Goal: Task Accomplishment & Management: Manage account settings

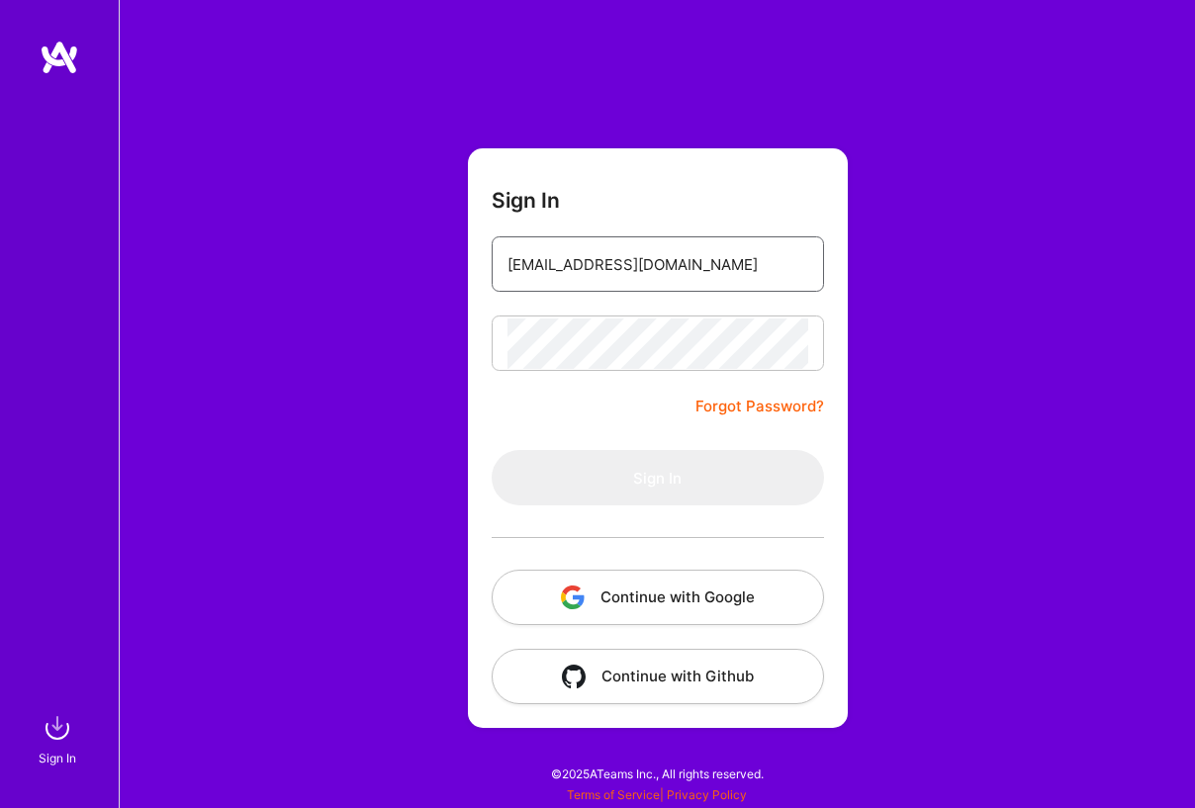
type input "[EMAIL_ADDRESS][DOMAIN_NAME]"
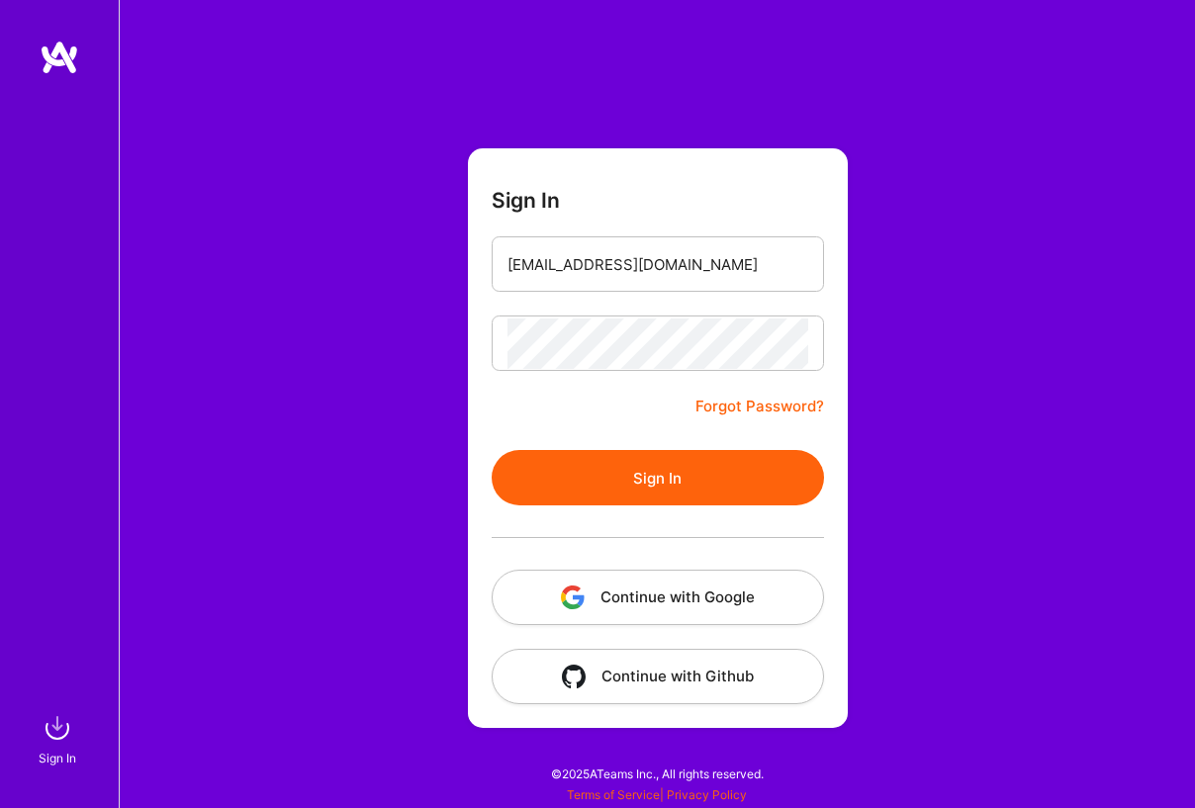
click at [607, 482] on button "Sign In" at bounding box center [658, 477] width 332 height 55
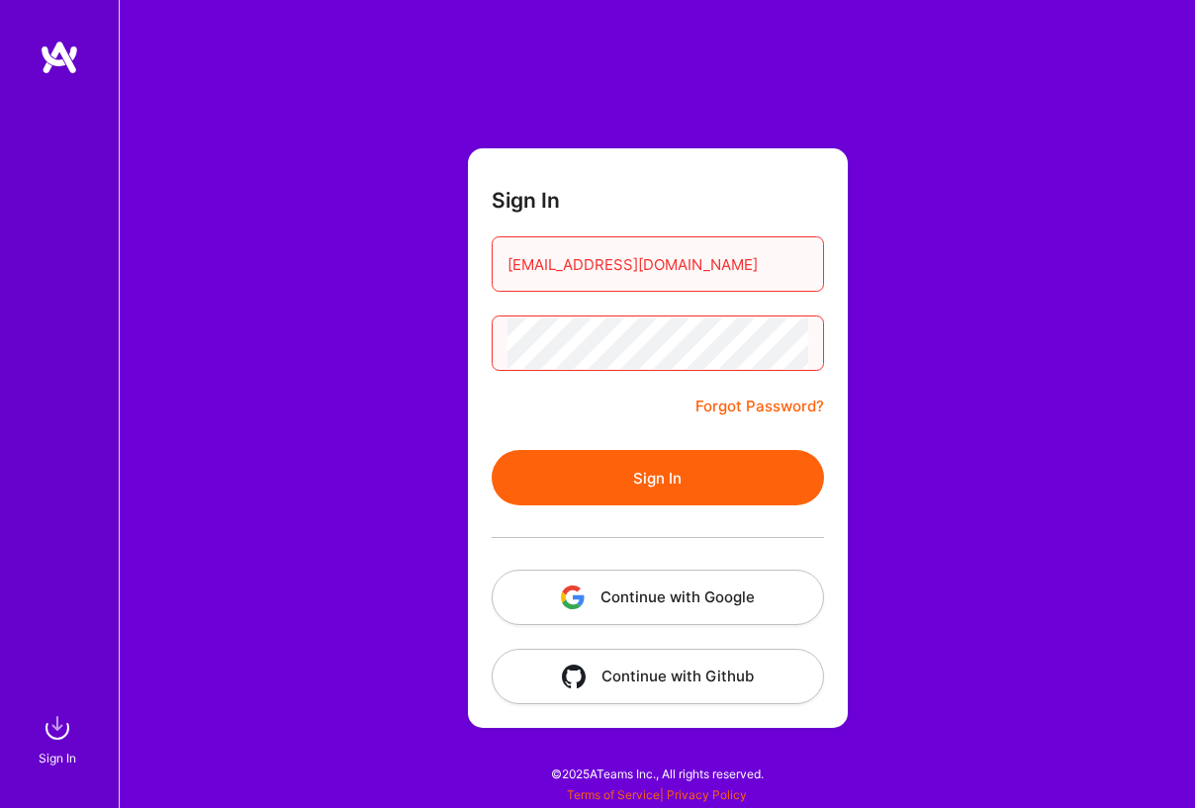
click at [665, 258] on input "[EMAIL_ADDRESS][DOMAIN_NAME]" at bounding box center [657, 264] width 301 height 50
click at [797, 266] on input "[EMAIL_ADDRESS][DOMAIN_NAME]" at bounding box center [657, 264] width 301 height 50
click at [664, 487] on button "Sign In" at bounding box center [658, 477] width 332 height 55
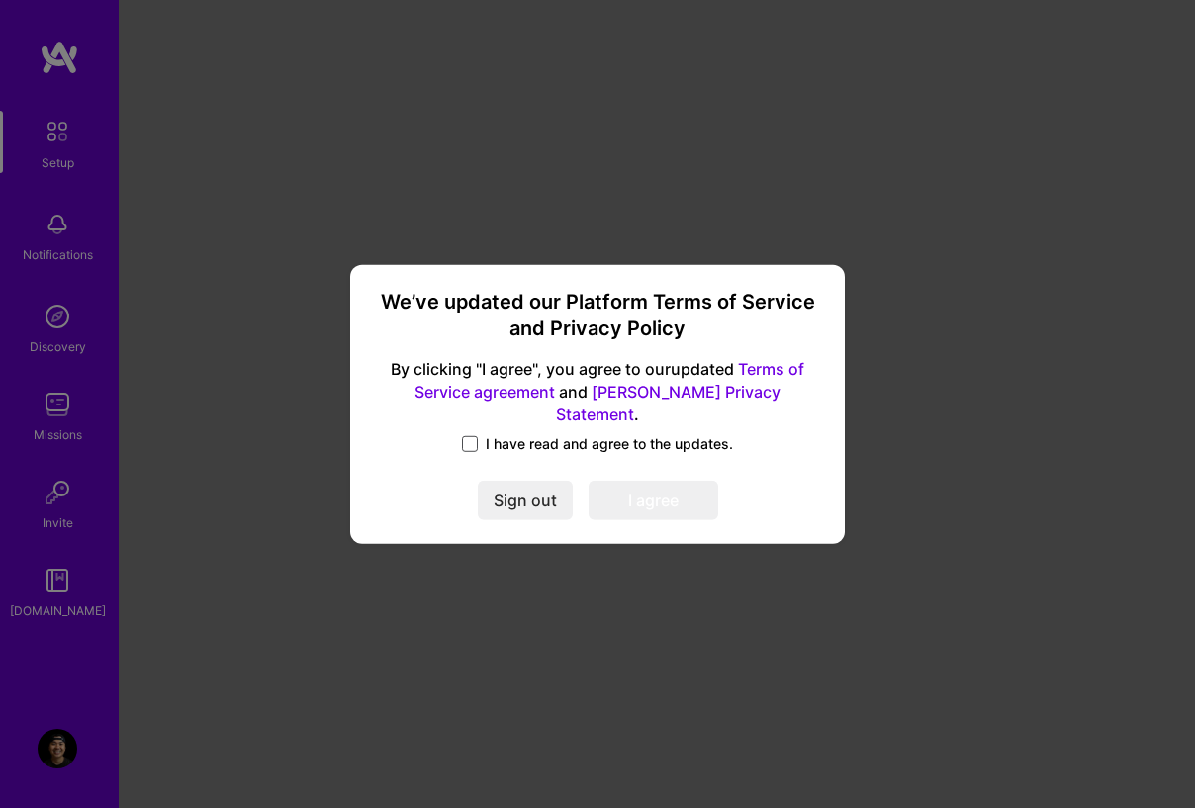
click at [468, 436] on span at bounding box center [470, 444] width 16 height 16
click at [0, 0] on input "I have read and agree to the updates." at bounding box center [0, 0] width 0 height 0
click at [610, 492] on button "I agree" at bounding box center [653, 501] width 130 height 40
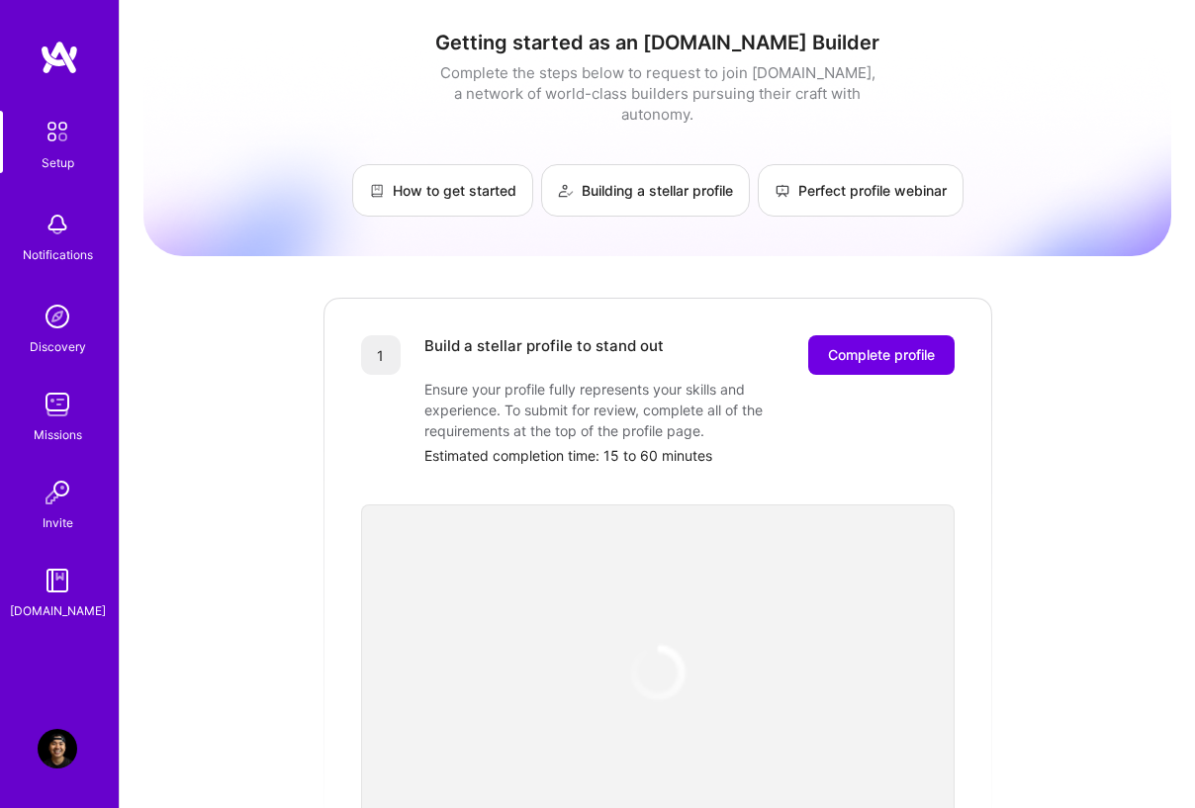
click at [57, 754] on img at bounding box center [58, 749] width 40 height 40
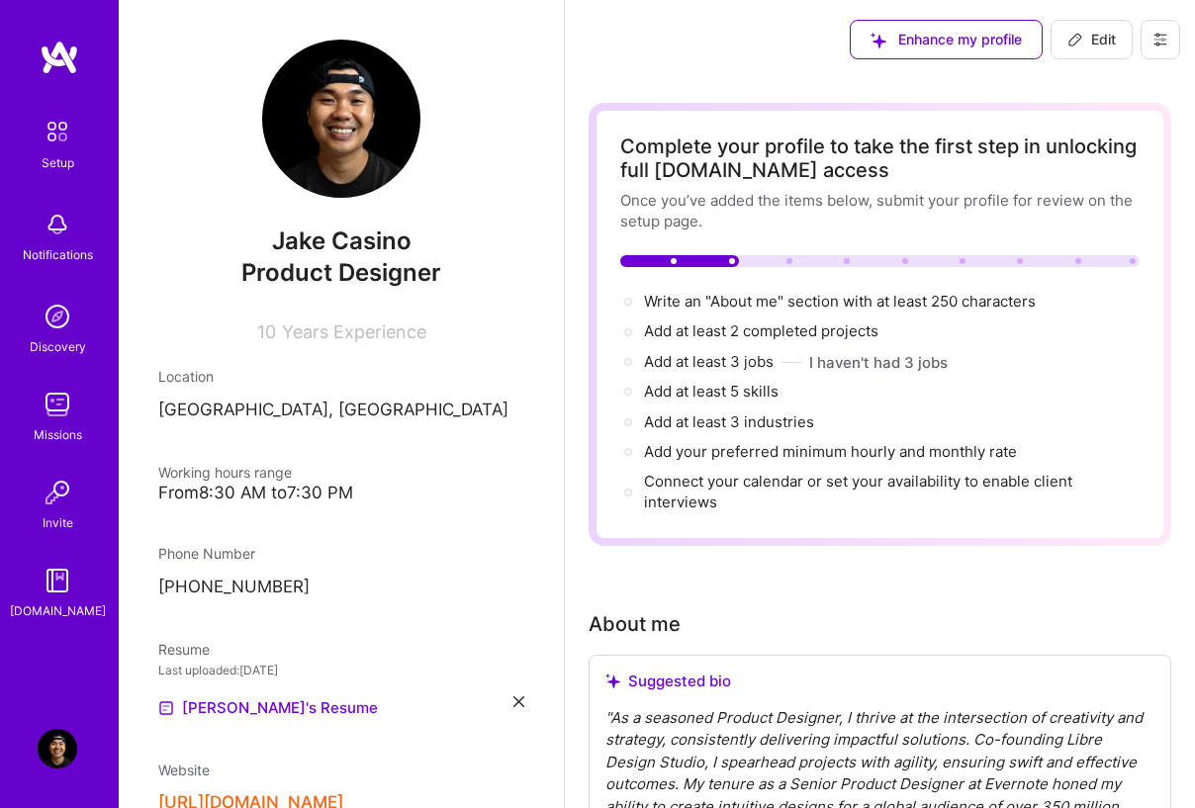
click at [56, 144] on img at bounding box center [58, 132] width 42 height 42
